Goal: Task Accomplishment & Management: Use online tool/utility

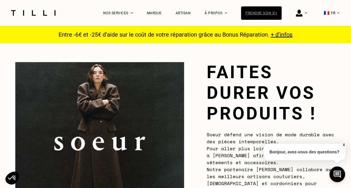
click at [279, 12] on div "Prendre soin ici" at bounding box center [261, 12] width 41 height 13
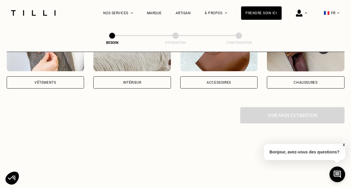
scroll to position [154, 0]
click at [52, 69] on div "Vêtements" at bounding box center [46, 53] width 78 height 69
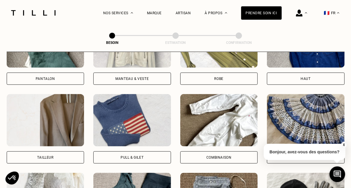
scroll to position [315, 0]
click at [119, 111] on img at bounding box center [132, 120] width 78 height 52
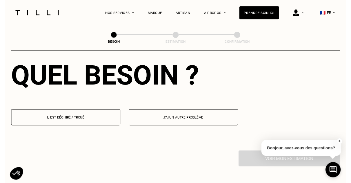
scroll to position [533, 0]
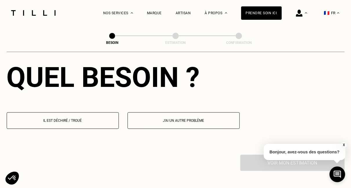
click at [94, 118] on p "Il est déchiré / troué" at bounding box center [63, 120] width 106 height 4
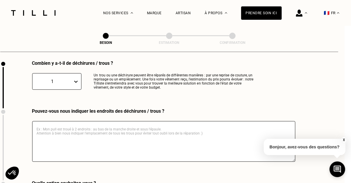
scroll to position [629, 6]
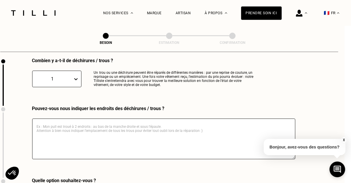
click at [94, 118] on textarea at bounding box center [163, 138] width 263 height 41
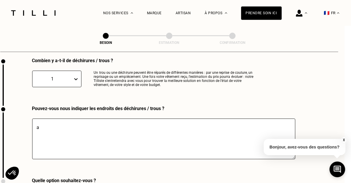
type textarea "a"
type textarea "l"
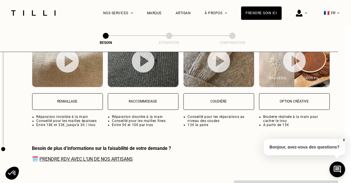
scroll to position [803, 6]
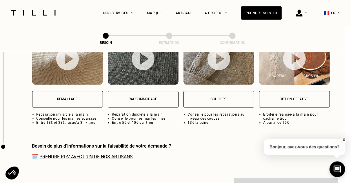
type textarea "une manche se découd"
click at [71, 91] on button "Remaillage" at bounding box center [67, 99] width 71 height 17
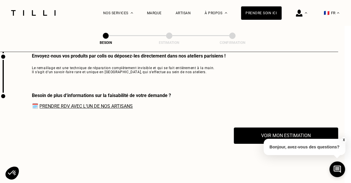
scroll to position [896, 6]
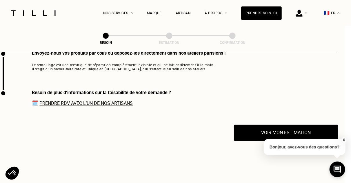
click at [84, 101] on link "Prendre RDV avec l‘un de nos artisans" at bounding box center [86, 103] width 93 height 6
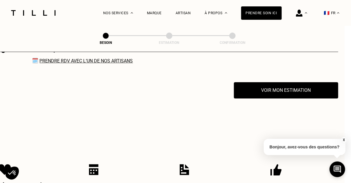
scroll to position [938, 6]
click at [126, 60] on link "Prendre RDV avec l‘un de nos artisans" at bounding box center [86, 61] width 93 height 6
